Goal: Information Seeking & Learning: Learn about a topic

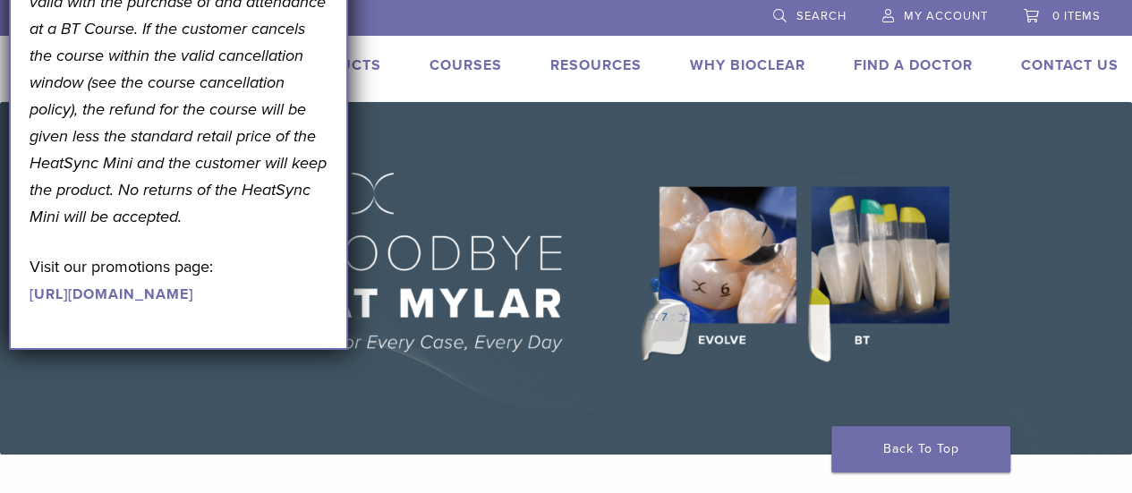
click at [376, 158] on img at bounding box center [566, 278] width 1132 height 353
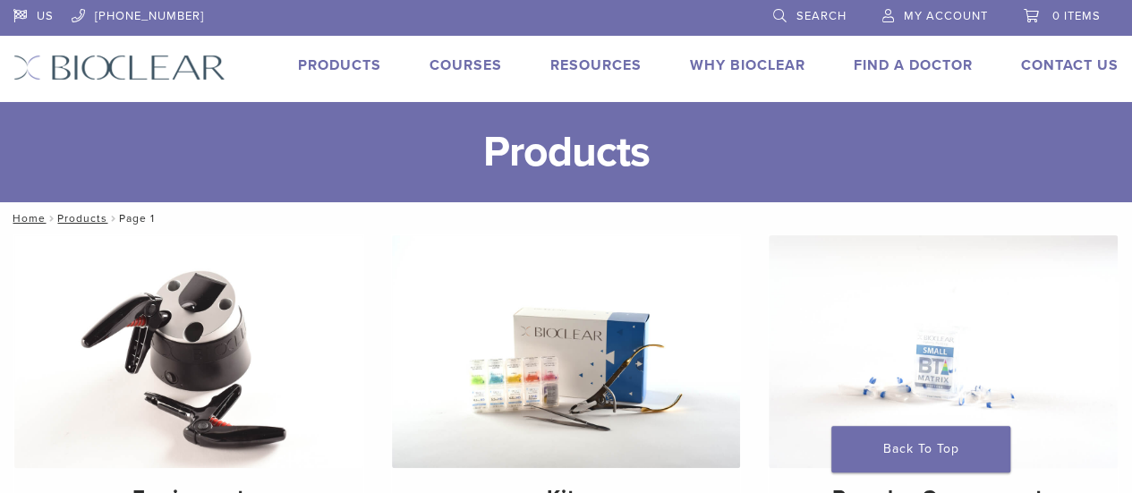
click at [495, 63] on link "Courses" at bounding box center [465, 65] width 72 height 18
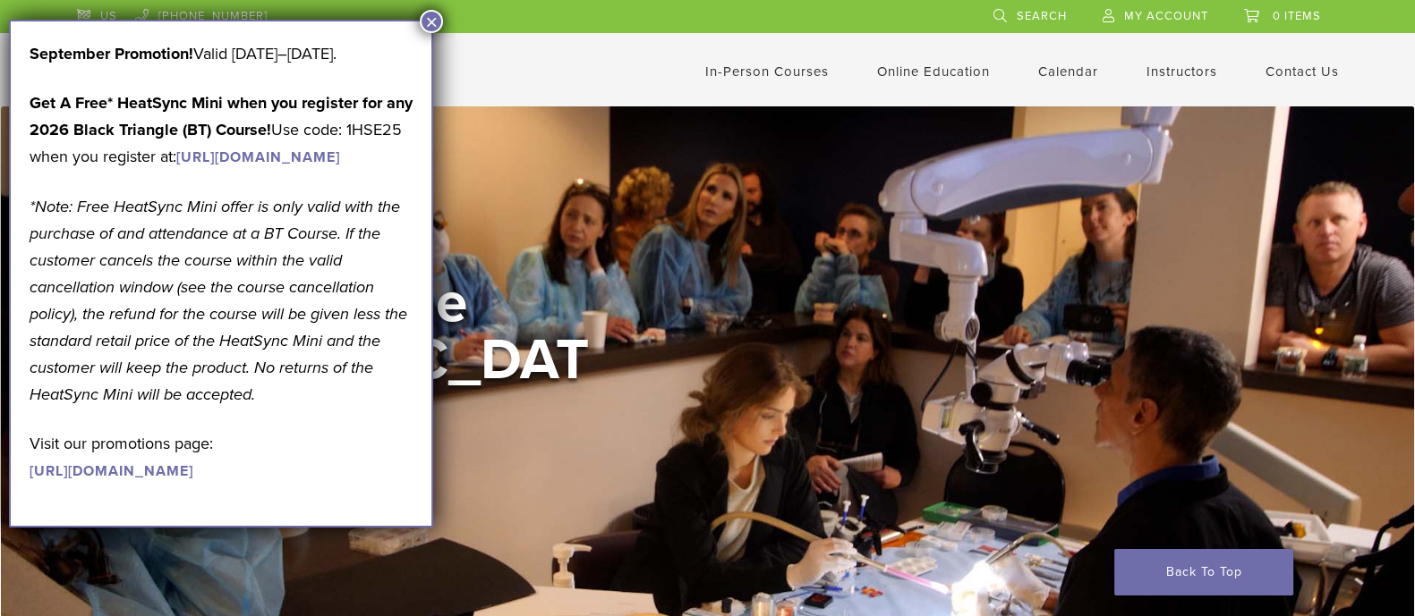
click at [425, 18] on button "×" at bounding box center [431, 21] width 23 height 23
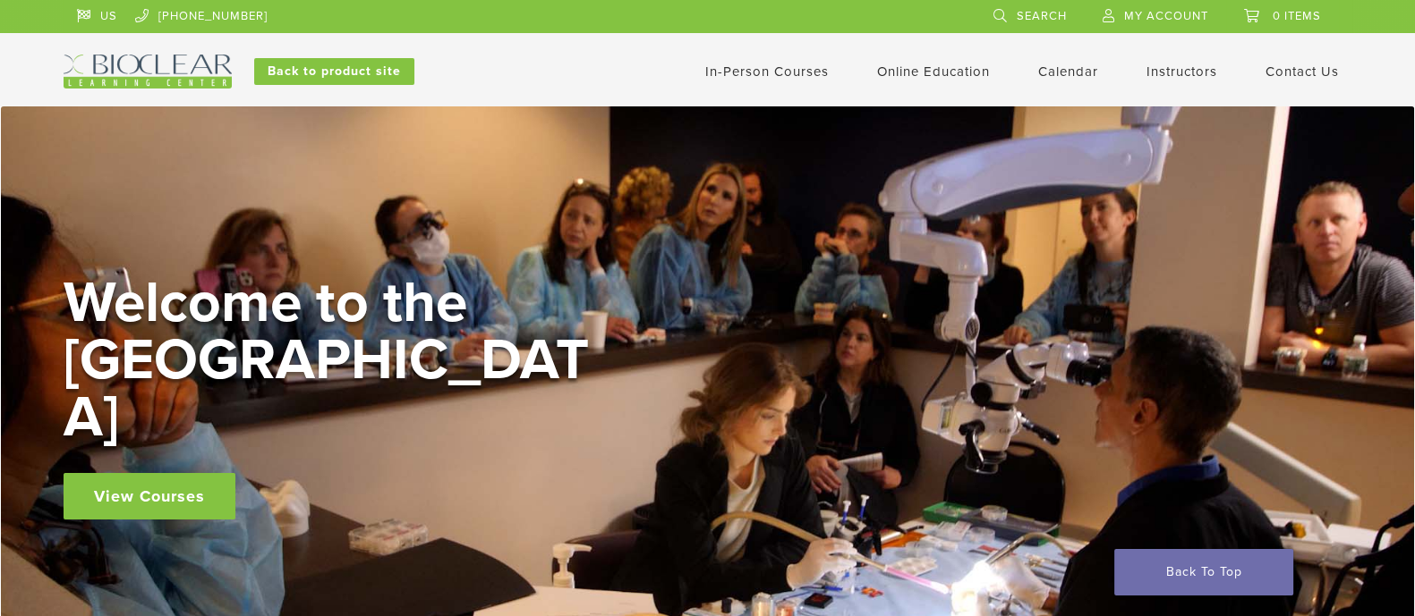
click at [180, 473] on link "View Courses" at bounding box center [150, 496] width 172 height 47
click at [895, 83] on div "In-Person Courses Online Education Interactive Self Guided Calendar Instructors…" at bounding box center [883, 72] width 965 height 34
click at [931, 71] on link "Online Education" at bounding box center [933, 72] width 113 height 16
click at [895, 145] on link "Self Guided" at bounding box center [935, 141] width 108 height 39
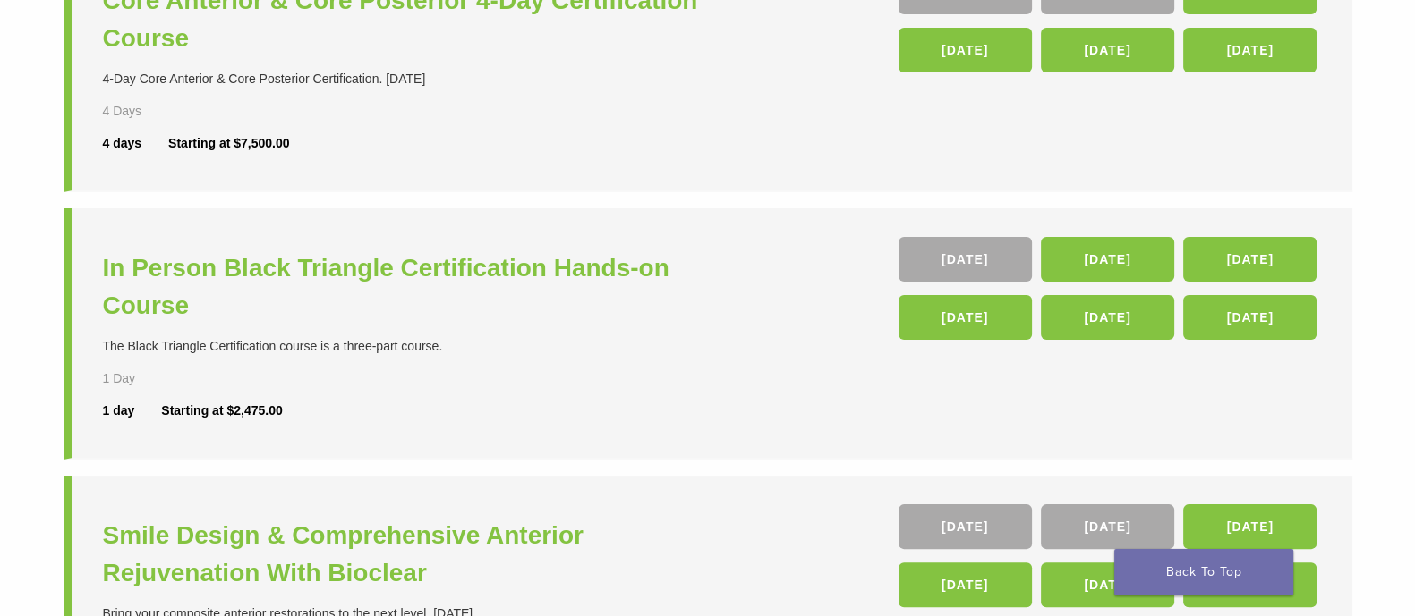
scroll to position [530, 0]
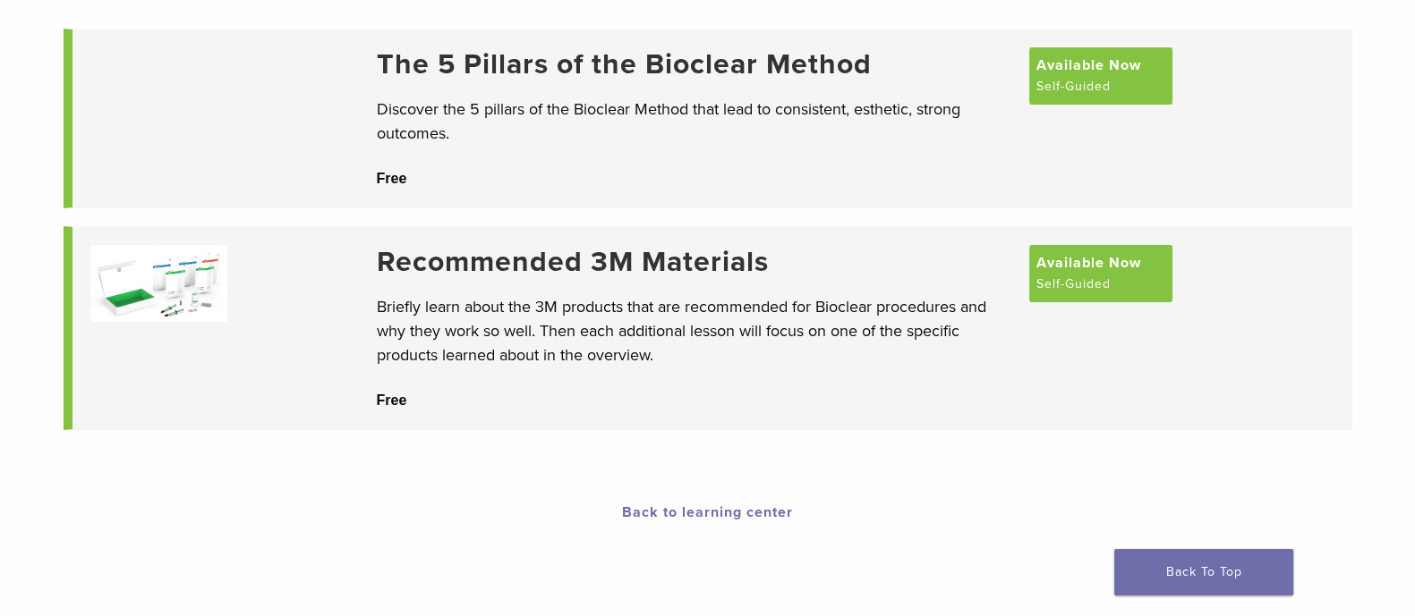
scroll to position [209, 0]
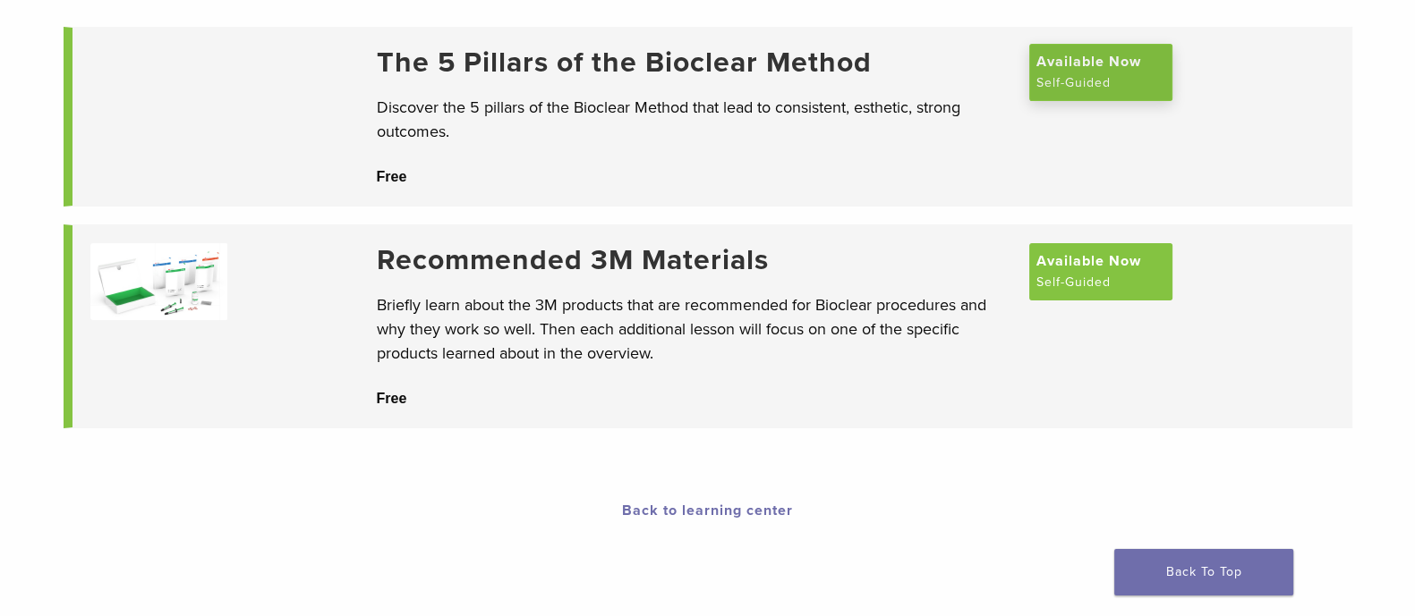
click at [1058, 54] on span "Available Now" at bounding box center [1088, 61] width 105 height 21
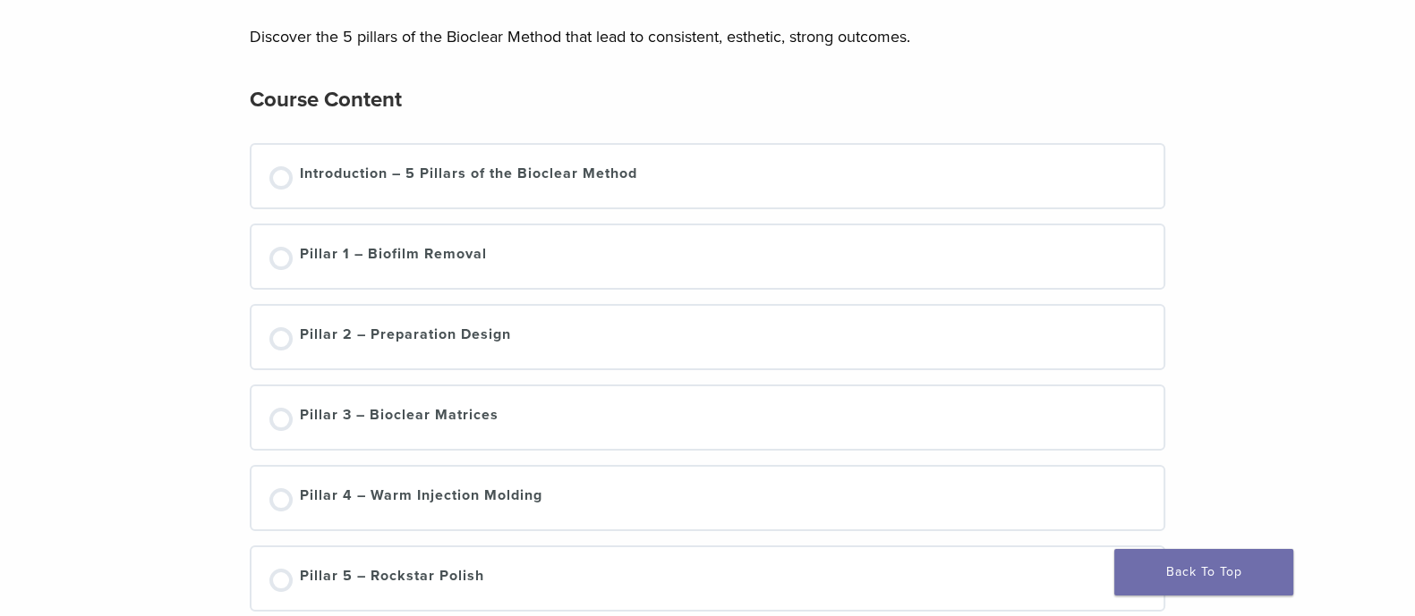
scroll to position [202, 0]
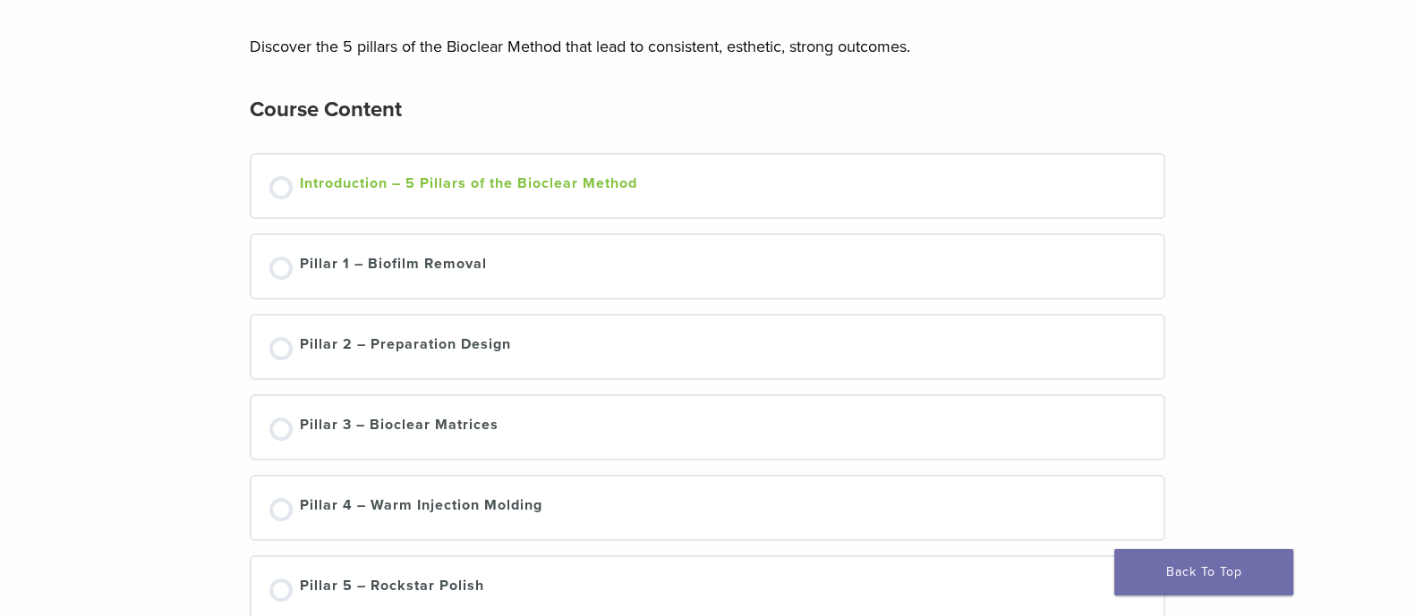
click at [421, 176] on div "Introduction – 5 Pillars of the Bioclear Method" at bounding box center [468, 186] width 337 height 27
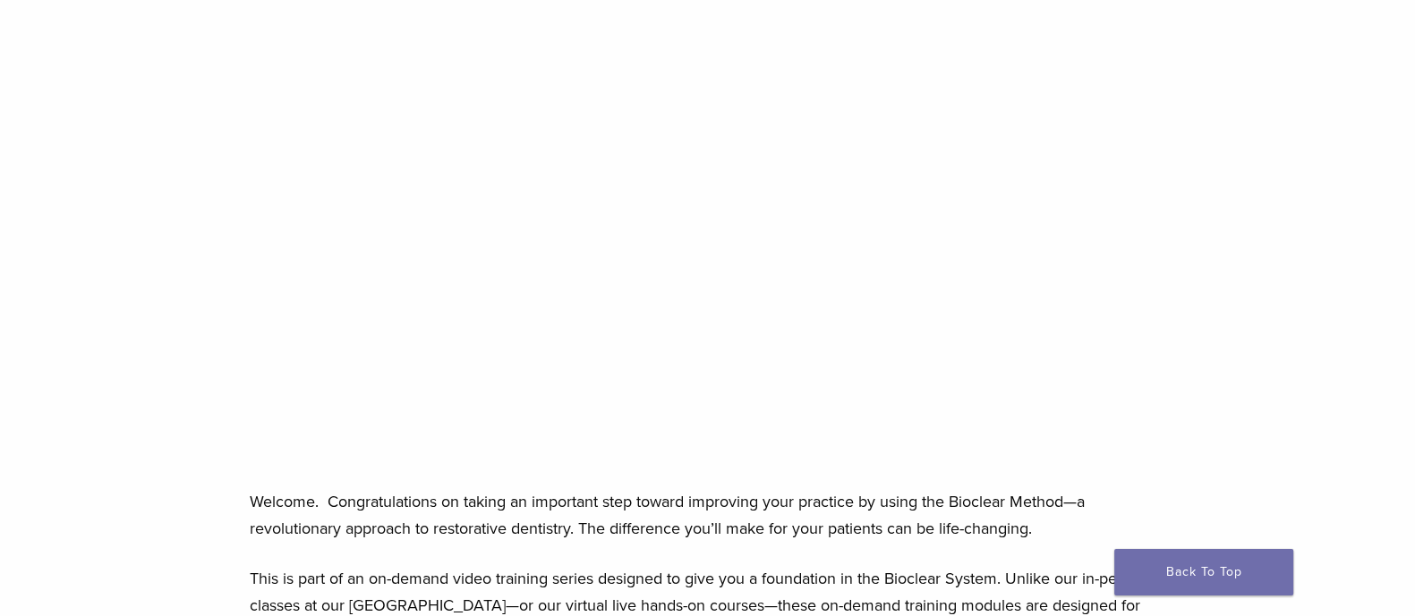
scroll to position [332, 0]
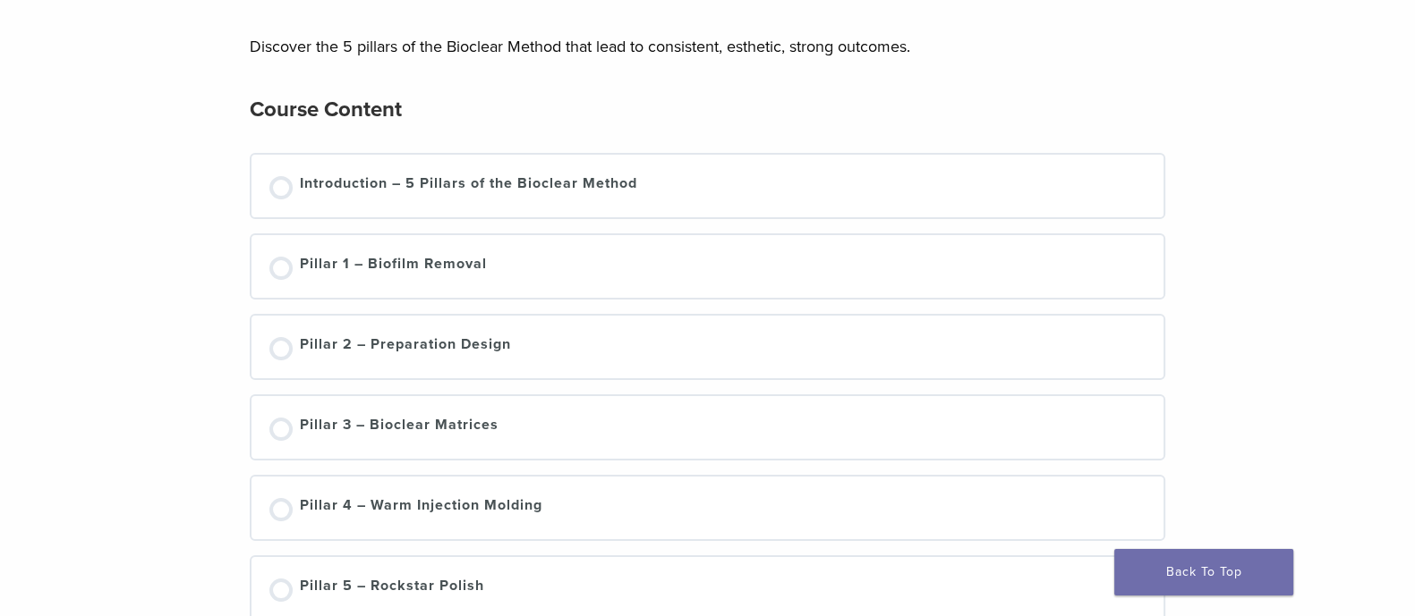
scroll to position [207, 0]
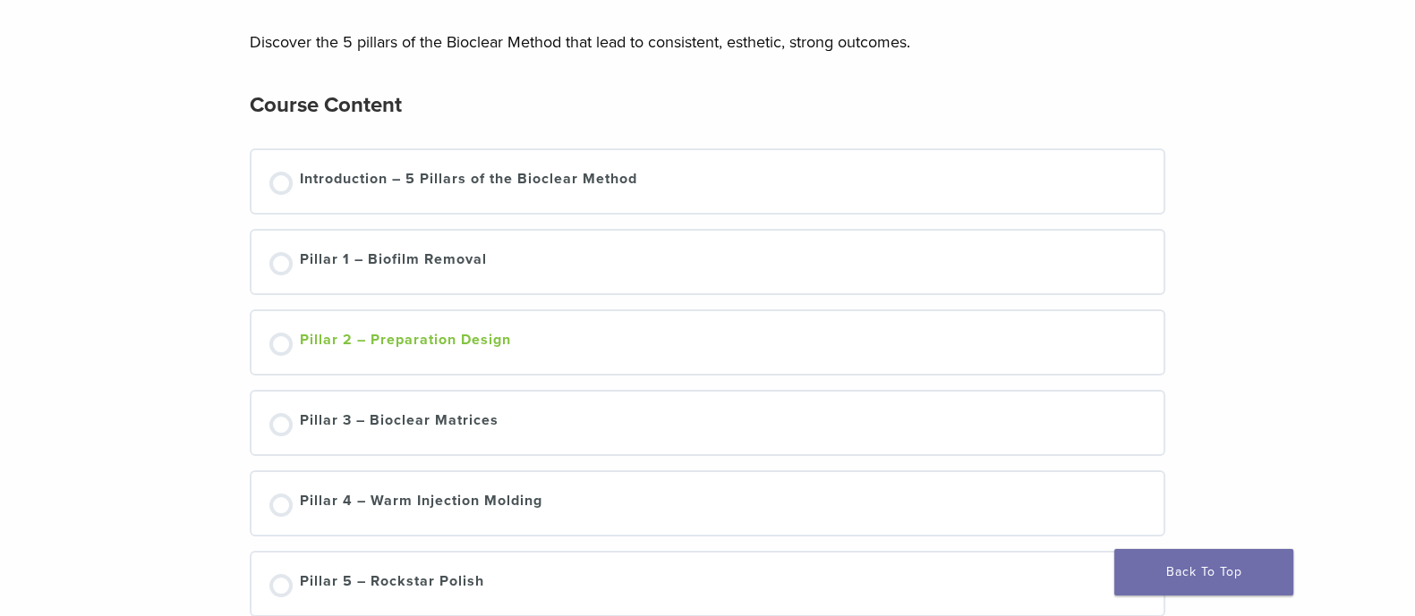
click at [429, 330] on div "Pillar 2 – Preparation Design" at bounding box center [405, 342] width 211 height 27
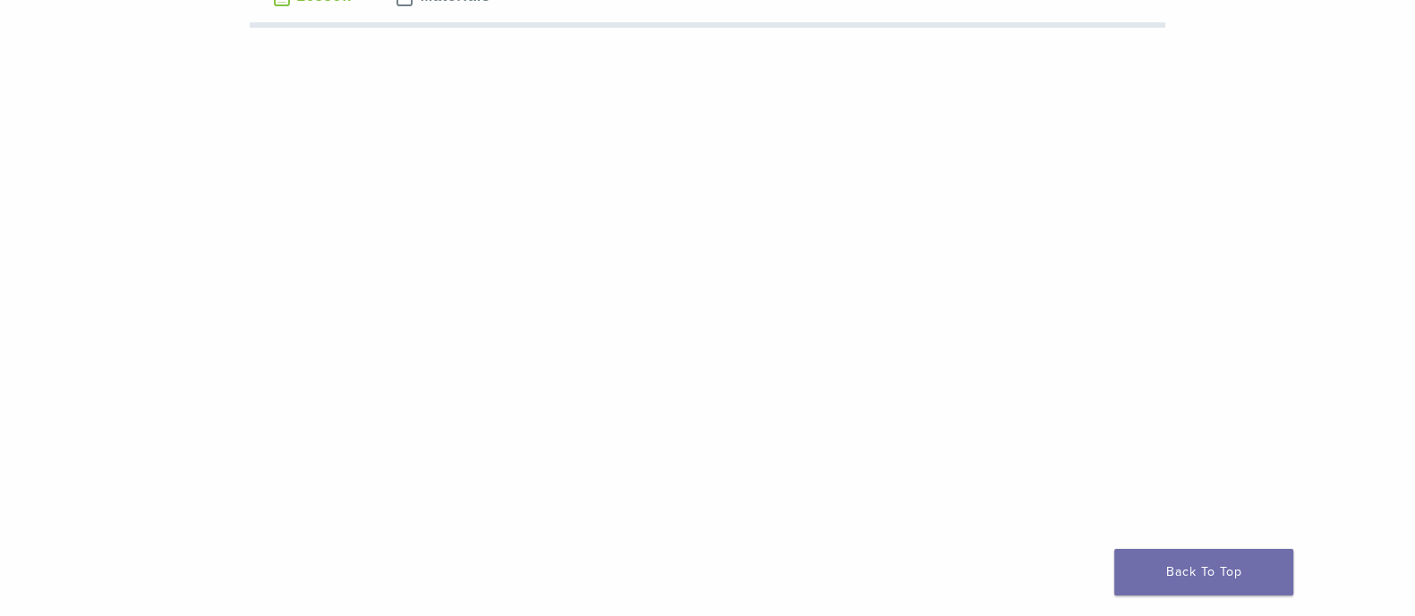
scroll to position [247, 0]
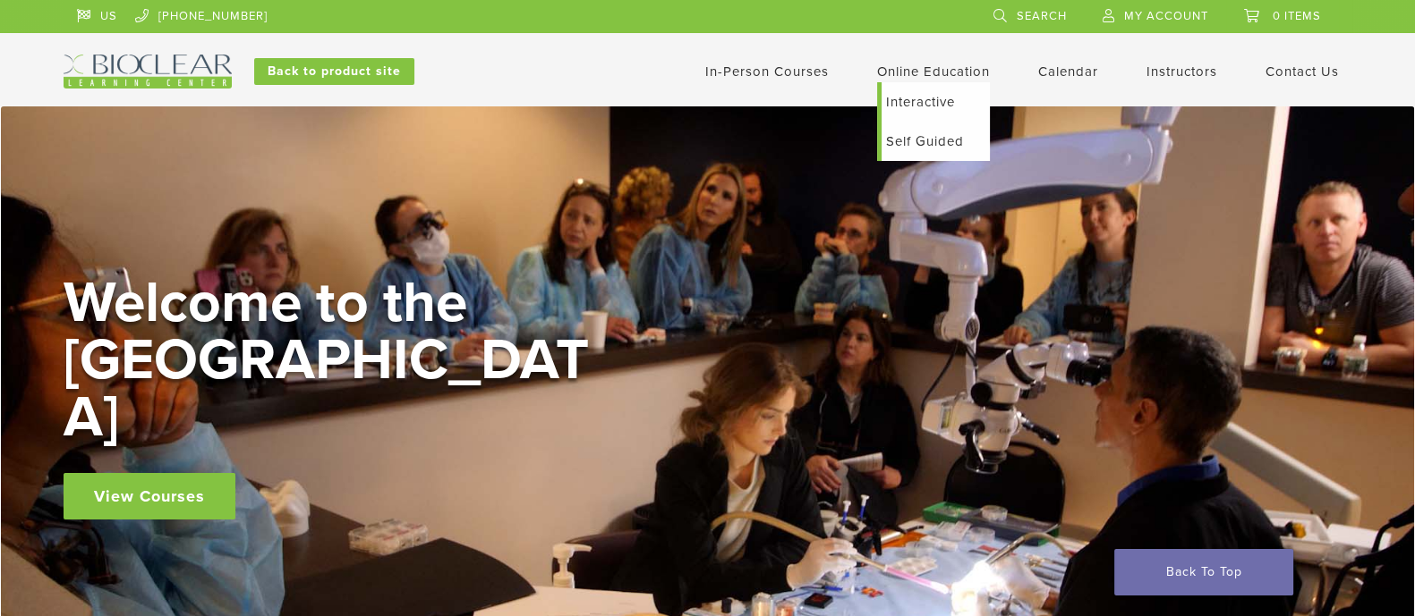
click at [917, 138] on link "Self Guided" at bounding box center [935, 141] width 108 height 39
